Goal: Task Accomplishment & Management: Complete application form

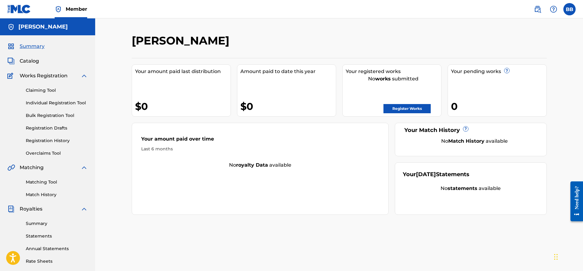
click at [44, 90] on link "Claiming Tool" at bounding box center [57, 90] width 62 height 6
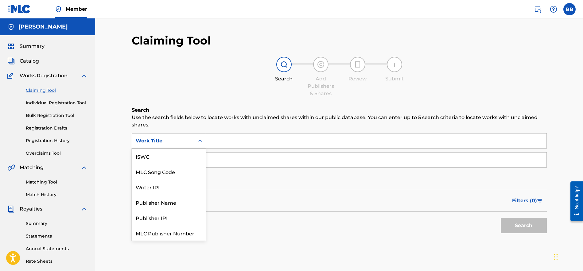
click at [201, 139] on icon "Search Form" at bounding box center [200, 141] width 6 height 6
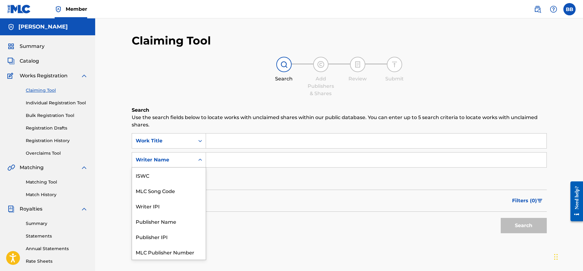
click at [201, 159] on icon "Search Form" at bounding box center [200, 160] width 6 height 6
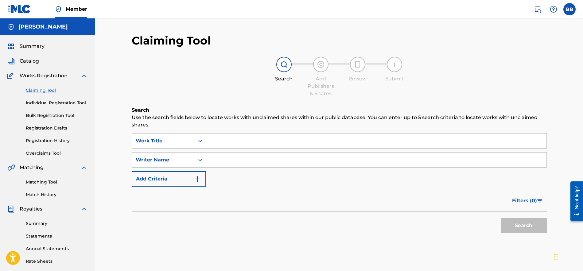
click at [224, 159] on input "Search Form" at bounding box center [376, 160] width 341 height 15
type input "[PERSON_NAME]"
click at [524, 226] on button "Search" at bounding box center [524, 225] width 46 height 15
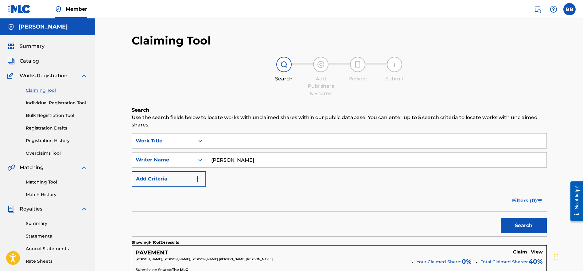
scroll to position [0, 0]
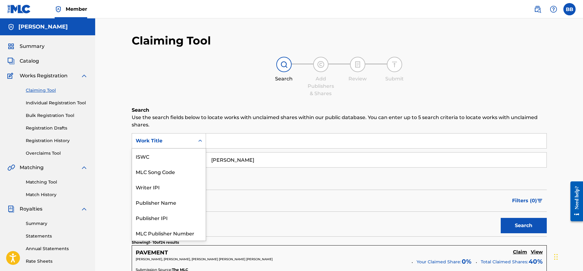
click at [200, 141] on icon "Search Form" at bounding box center [200, 141] width 6 height 6
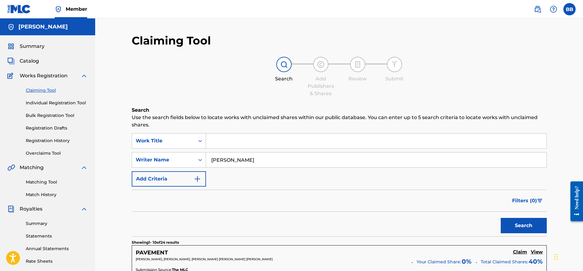
click at [200, 142] on icon "Search Form" at bounding box center [200, 141] width 6 height 6
click at [225, 141] on input "Search Form" at bounding box center [376, 141] width 341 height 15
click at [229, 155] on strong "bad" at bounding box center [226, 155] width 10 height 6
click at [516, 226] on button "Search" at bounding box center [524, 225] width 46 height 15
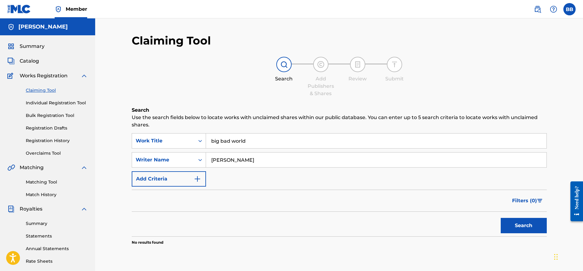
scroll to position [0, 0]
drag, startPoint x: 251, startPoint y: 141, endPoint x: 183, endPoint y: 140, distance: 67.3
click at [183, 140] on div "SearchWithCriteria8d06ff3b-ebf7-49c6-ae1a-a399a89dbbcd Work Title big bad world…" at bounding box center [339, 140] width 415 height 15
click at [524, 226] on button "Search" at bounding box center [524, 225] width 46 height 15
type input "B"
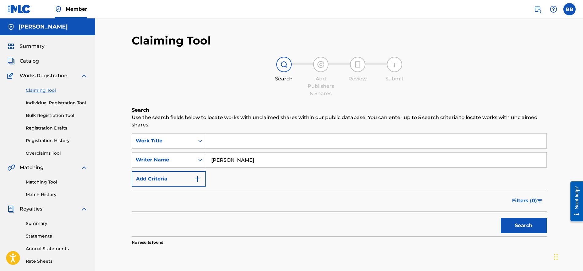
click at [228, 160] on input "[PERSON_NAME]" at bounding box center [376, 160] width 341 height 15
type input "[PERSON_NAME] [PERSON_NAME]"
click at [524, 226] on button "Search" at bounding box center [524, 225] width 46 height 15
click at [66, 116] on link "Bulk Registration Tool" at bounding box center [57, 115] width 62 height 6
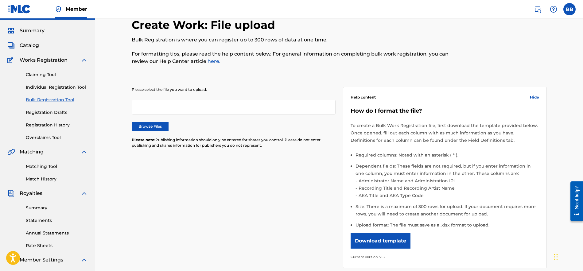
scroll to position [16, 0]
click at [390, 241] on button "Download template" at bounding box center [381, 240] width 60 height 15
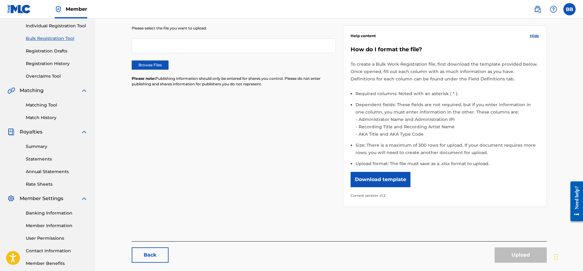
scroll to position [80, 0]
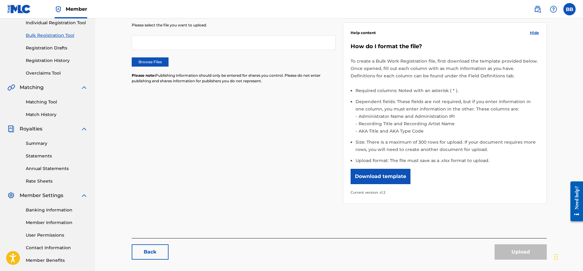
click at [43, 100] on link "Matching Tool" at bounding box center [57, 102] width 62 height 6
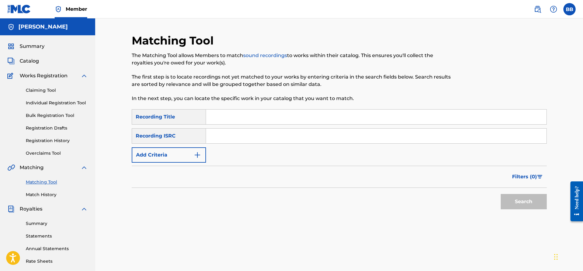
click at [43, 89] on link "Claiming Tool" at bounding box center [57, 90] width 62 height 6
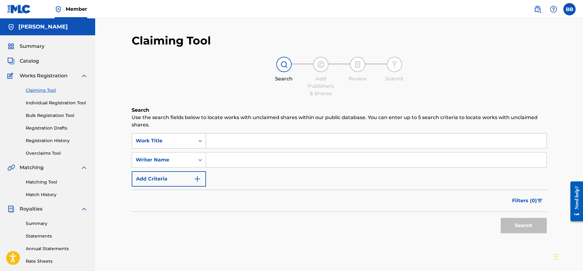
click at [200, 141] on icon "Search Form" at bounding box center [200, 141] width 6 height 6
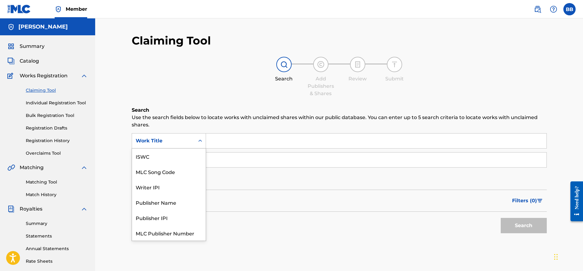
scroll to position [15, 0]
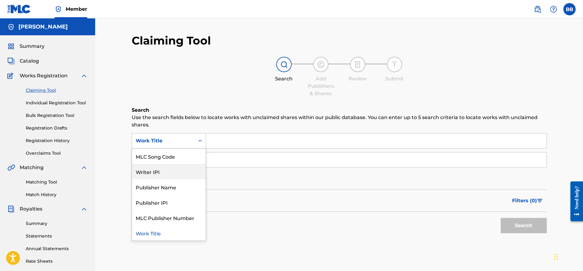
click at [156, 172] on div "Writer IPI" at bounding box center [169, 171] width 74 height 15
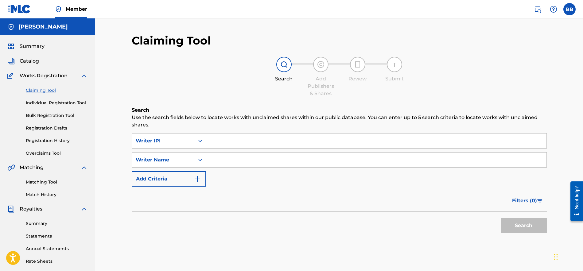
click at [248, 139] on input "Search Form" at bounding box center [376, 141] width 341 height 15
paste input "00635058843"
type input "00635058843"
click at [233, 162] on input "Search Form" at bounding box center [376, 160] width 341 height 15
click at [511, 226] on button "Search" at bounding box center [524, 225] width 46 height 15
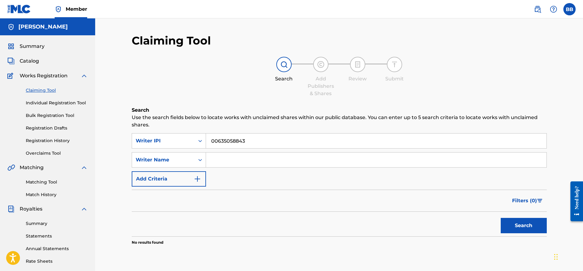
scroll to position [0, 0]
click at [554, 9] on img at bounding box center [553, 9] width 7 height 7
click at [550, 41] on p "View portal intro" at bounding box center [554, 40] width 52 height 15
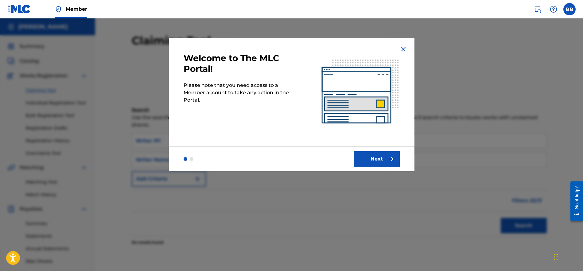
click at [383, 158] on button "Next" at bounding box center [377, 158] width 46 height 15
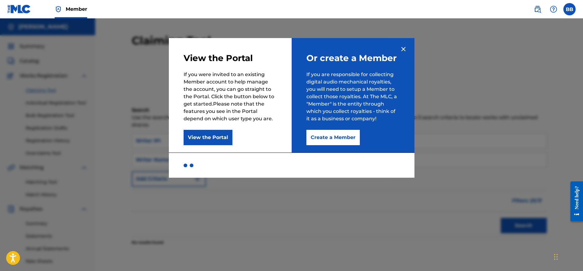
click at [327, 141] on button "Create a Member" at bounding box center [333, 137] width 53 height 15
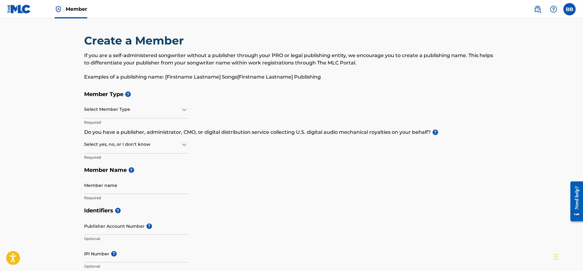
click at [182, 110] on icon at bounding box center [184, 109] width 7 height 7
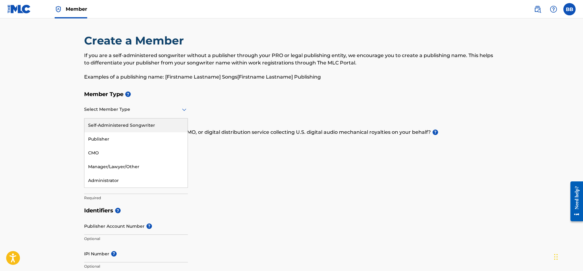
click at [139, 126] on div "Self-Administered Songwriter" at bounding box center [135, 126] width 103 height 14
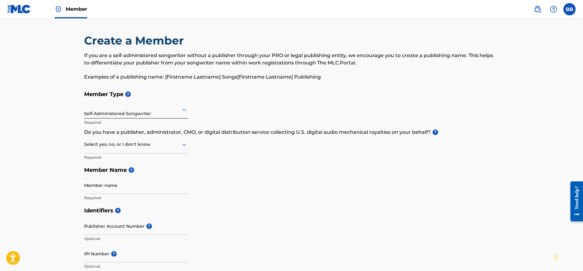
click at [182, 145] on icon at bounding box center [184, 144] width 7 height 7
click at [92, 175] on div "No" at bounding box center [135, 174] width 103 height 14
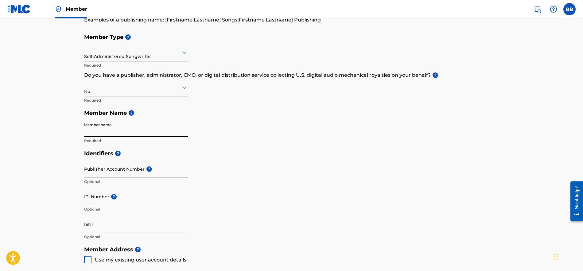
scroll to position [57, 0]
type input "[PERSON_NAME] [PERSON_NAME]"
click at [100, 203] on input "IPI Number ?" at bounding box center [136, 197] width 104 height 18
paste input "00635058843"
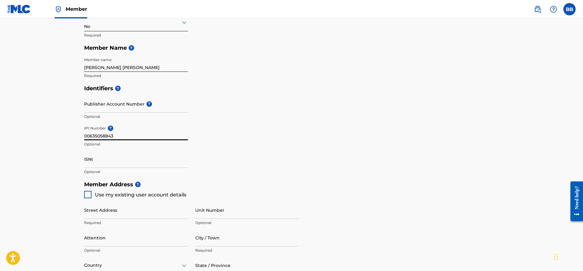
scroll to position [124, 0]
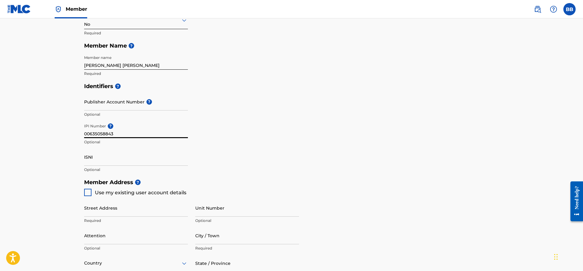
type input "00635058843"
click at [107, 164] on input "ISNI" at bounding box center [136, 157] width 104 height 18
click at [127, 193] on span "Use my existing user account details" at bounding box center [141, 193] width 92 height 6
type input "[STREET_ADDRESS]"
type input "[GEOGRAPHIC_DATA]"
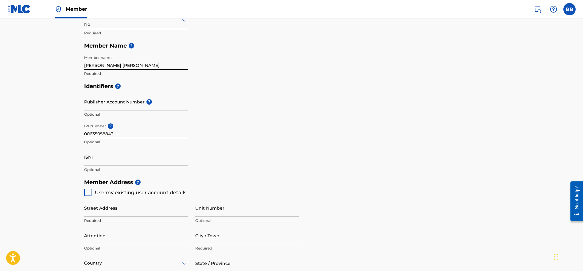
type input "50265-3636"
type input "515"
type input "3064855"
type input "[EMAIL_ADDRESS][DOMAIN_NAME]"
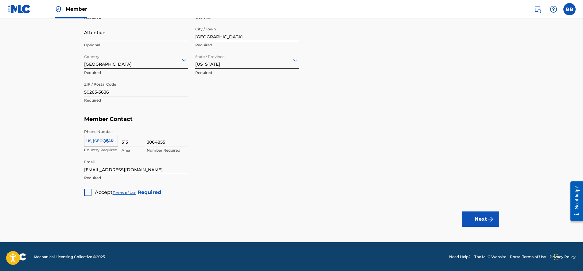
scroll to position [327, 0]
click at [87, 194] on div at bounding box center [87, 192] width 7 height 7
click at [482, 217] on button "Next" at bounding box center [481, 219] width 37 height 15
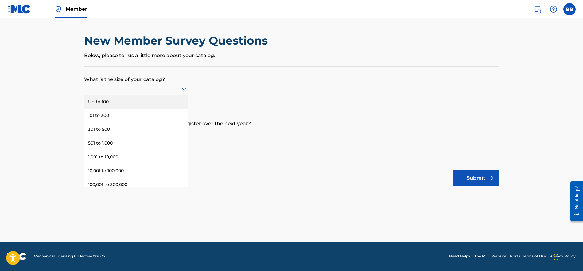
click at [184, 91] on icon at bounding box center [184, 89] width 4 height 2
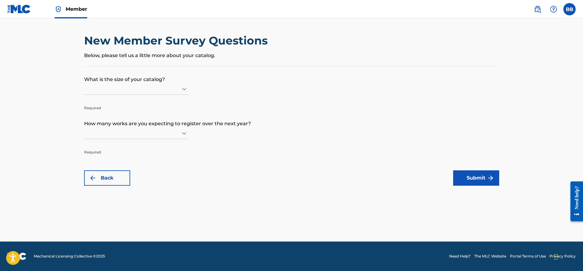
click at [185, 91] on icon at bounding box center [184, 89] width 4 height 2
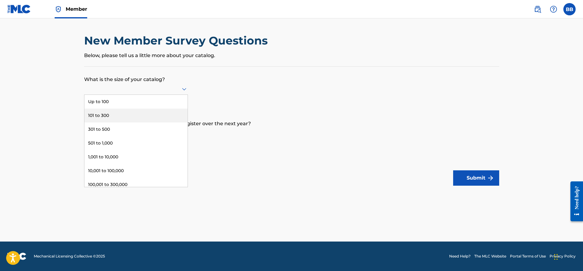
click at [103, 122] on div "101 to 300" at bounding box center [135, 116] width 103 height 14
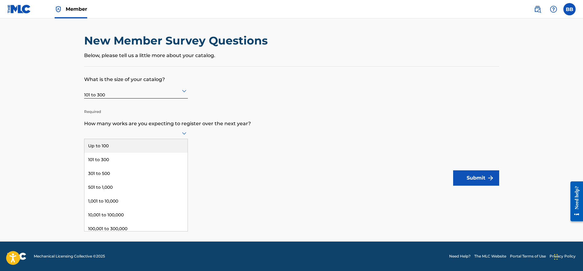
click at [147, 133] on div at bounding box center [136, 133] width 104 height 8
click at [102, 166] on div "101 to 300" at bounding box center [135, 160] width 103 height 14
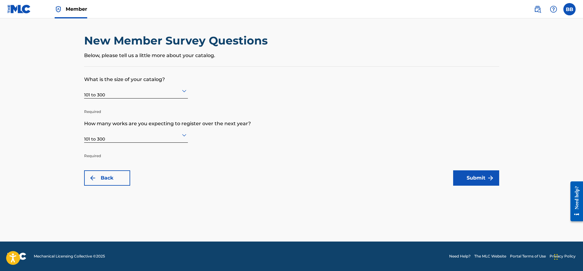
click at [477, 182] on button "Submit" at bounding box center [476, 177] width 46 height 15
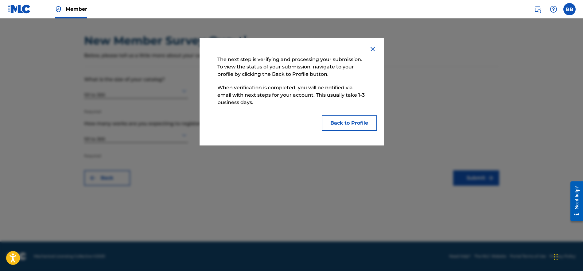
click at [343, 123] on button "Back to Profile" at bounding box center [349, 122] width 55 height 15
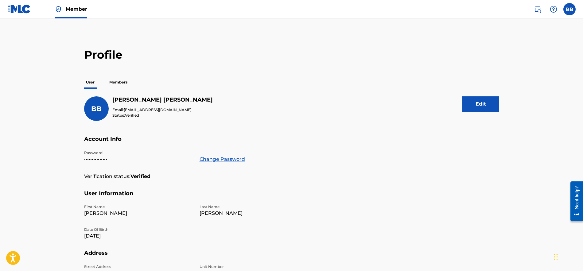
click at [122, 83] on p "Members" at bounding box center [119, 82] width 22 height 13
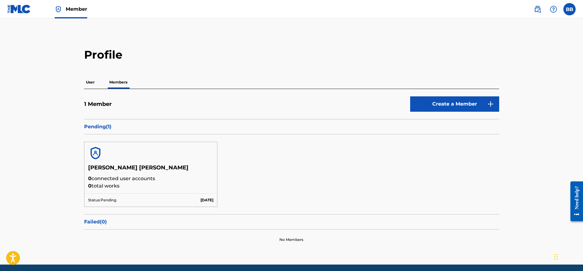
click at [93, 84] on p "User" at bounding box center [90, 82] width 12 height 13
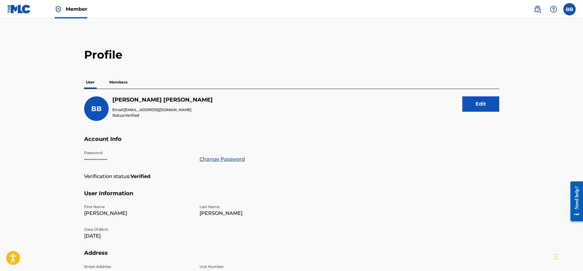
click at [579, 204] on div "Need help?" at bounding box center [577, 197] width 8 height 23
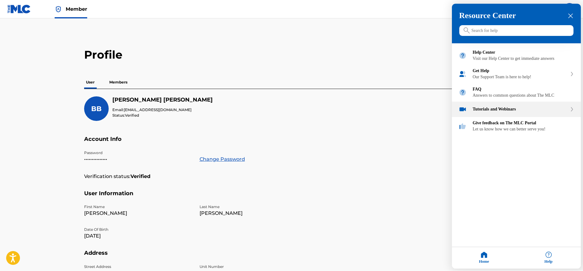
click at [496, 112] on div "Tutorials and Webinars" at bounding box center [520, 109] width 95 height 5
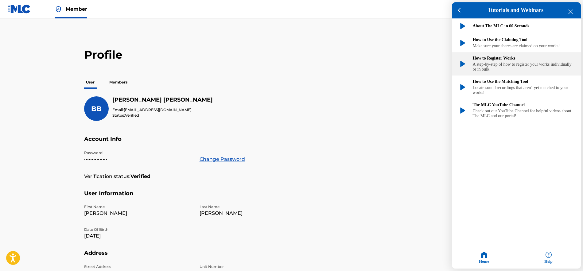
click at [492, 61] on div "How to Register Works" at bounding box center [523, 58] width 101 height 5
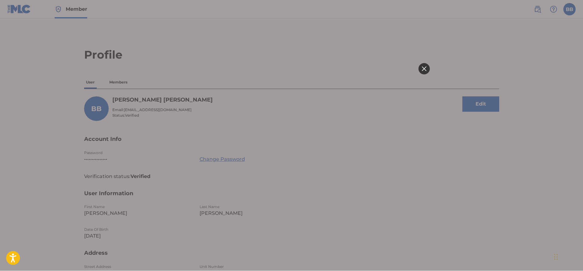
click at [425, 67] on icon at bounding box center [424, 68] width 5 height 5
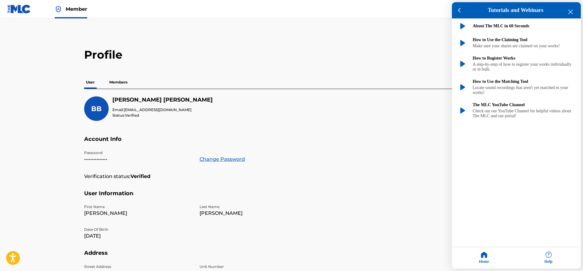
click at [121, 81] on div at bounding box center [291, 135] width 583 height 271
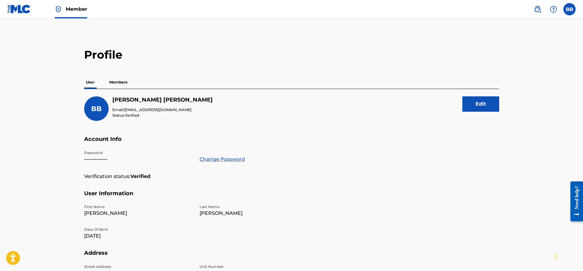
click at [121, 80] on p "Members" at bounding box center [119, 82] width 22 height 13
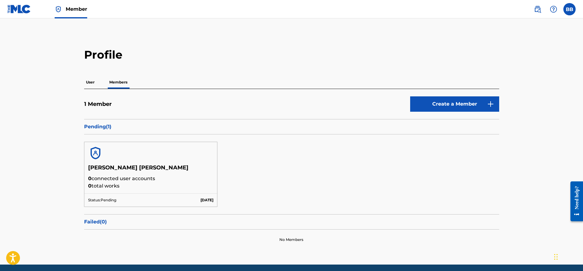
click at [100, 127] on p "Pending ( 1 )" at bounding box center [291, 126] width 415 height 7
click at [97, 157] on img at bounding box center [95, 153] width 15 height 15
click at [89, 81] on p "User" at bounding box center [90, 82] width 12 height 13
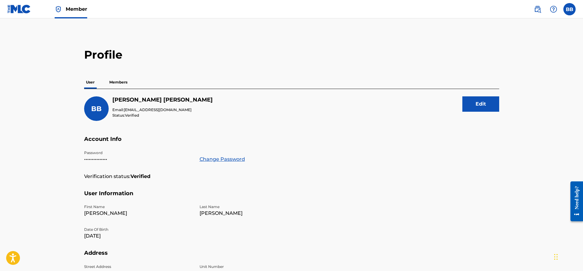
click at [25, 11] on img at bounding box center [19, 9] width 24 height 9
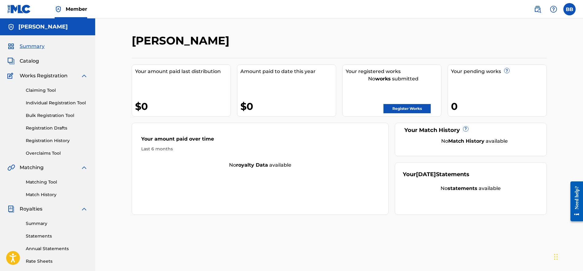
click at [32, 61] on span "Catalog" at bounding box center [29, 60] width 19 height 7
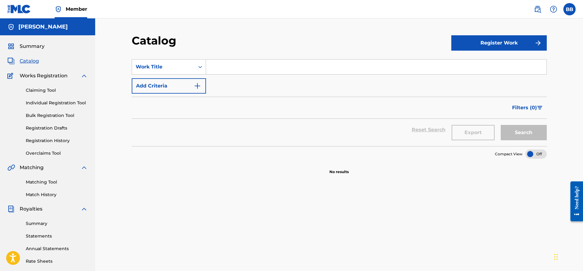
click at [35, 102] on link "Individual Registration Tool" at bounding box center [57, 103] width 62 height 6
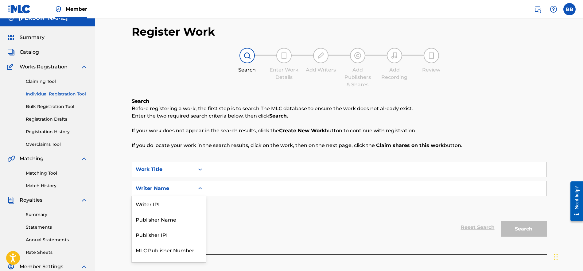
click at [201, 196] on div "Writer Name selected, 5 of 5. 5 results available. Use Up and Down to choose op…" at bounding box center [169, 188] width 74 height 15
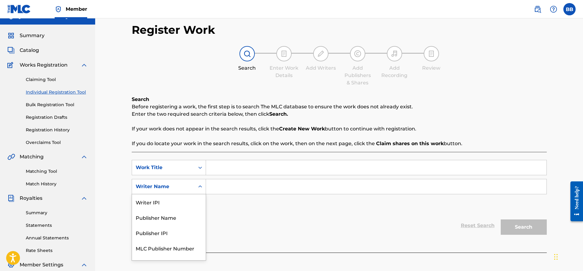
scroll to position [11, 0]
click at [166, 233] on div "Publisher IPI" at bounding box center [169, 232] width 74 height 15
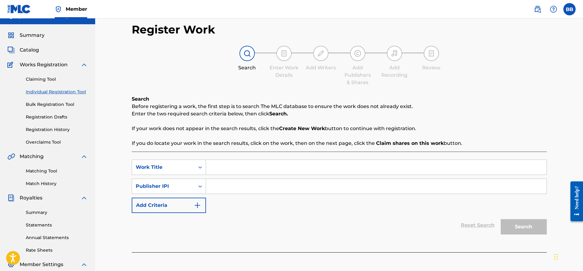
click at [224, 188] on input "Search Form" at bounding box center [376, 186] width 341 height 15
paste input "700570289 635058843 686021835 39657154 635058843 686021835 635058843 686021835 …"
type input "700570289 635058843 686021835 39657154 635058843 686021835 635058843 686021835 …"
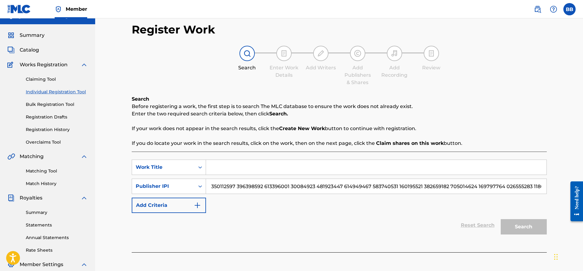
click at [244, 187] on input "Search Form" at bounding box center [376, 186] width 341 height 15
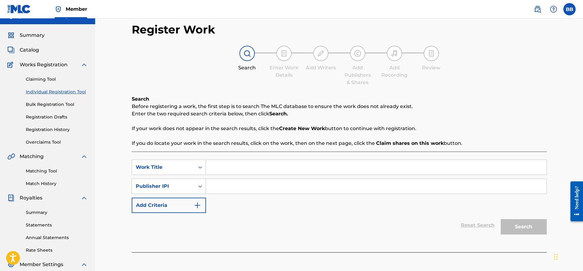
paste input "635058843"
type input "635058843"
click at [385, 218] on div "Reset Search Search" at bounding box center [339, 225] width 415 height 25
click at [284, 166] on input "Search Form" at bounding box center [376, 167] width 341 height 15
click at [198, 168] on icon "Search Form" at bounding box center [200, 167] width 6 height 6
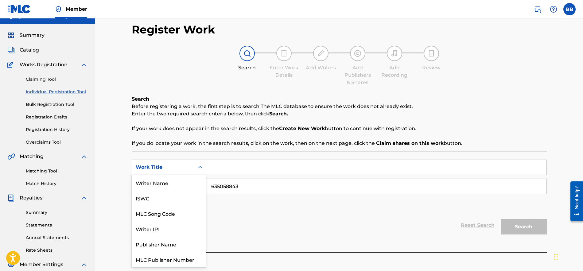
scroll to position [15, 0]
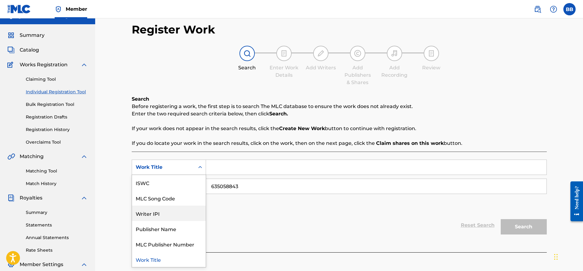
click at [150, 215] on div "Writer IPI" at bounding box center [169, 213] width 74 height 15
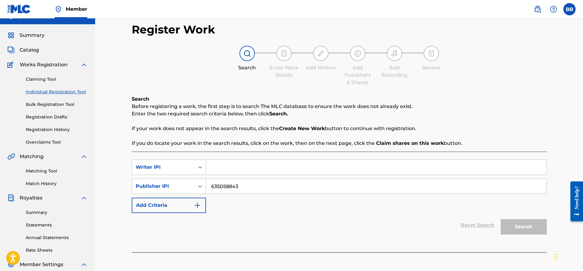
click at [231, 166] on input "Search Form" at bounding box center [376, 167] width 341 height 15
paste input "635058843"
type input "635058843"
click at [512, 228] on button "Search" at bounding box center [524, 226] width 46 height 15
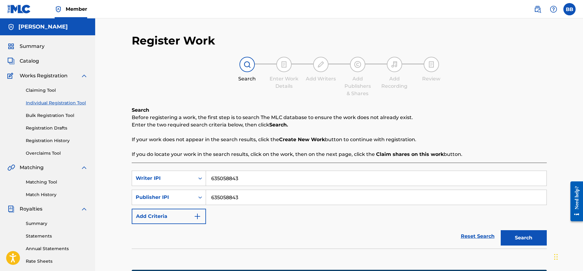
scroll to position [0, 0]
click at [60, 126] on link "Registration Drafts" at bounding box center [57, 128] width 62 height 6
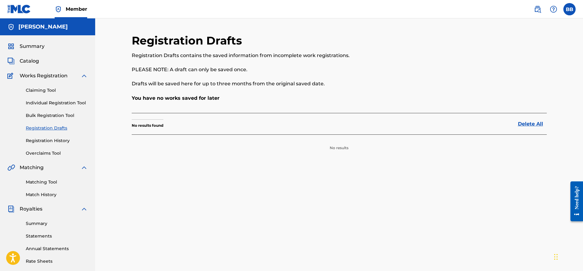
click at [53, 153] on link "Overclaims Tool" at bounding box center [57, 153] width 62 height 6
